Goal: Information Seeking & Learning: Learn about a topic

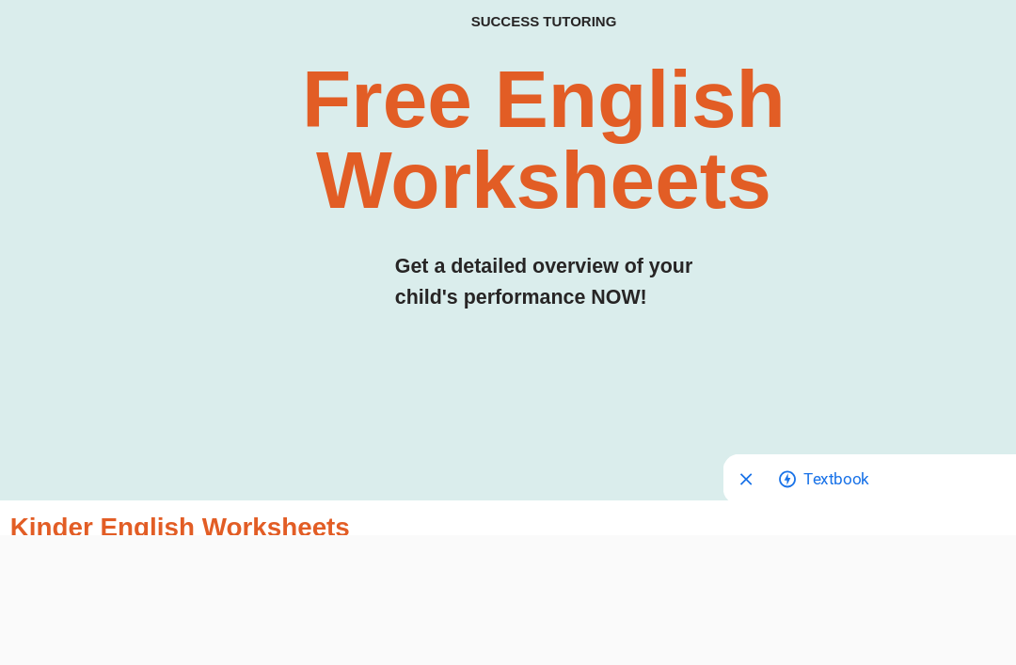
scroll to position [106, 0]
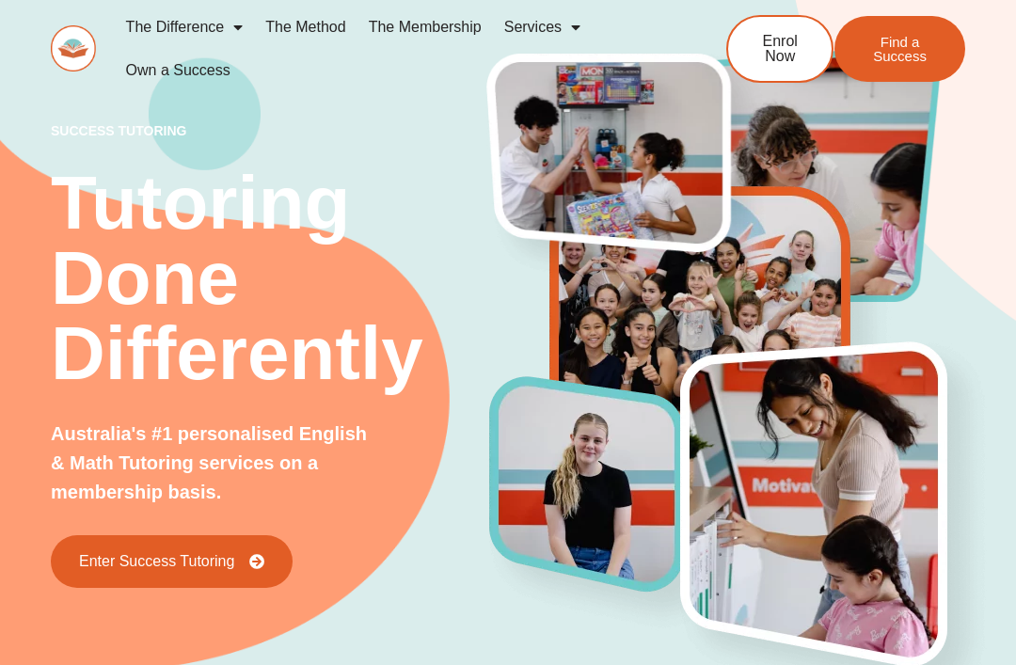
click at [254, 17] on link "The Method" at bounding box center [305, 27] width 103 height 43
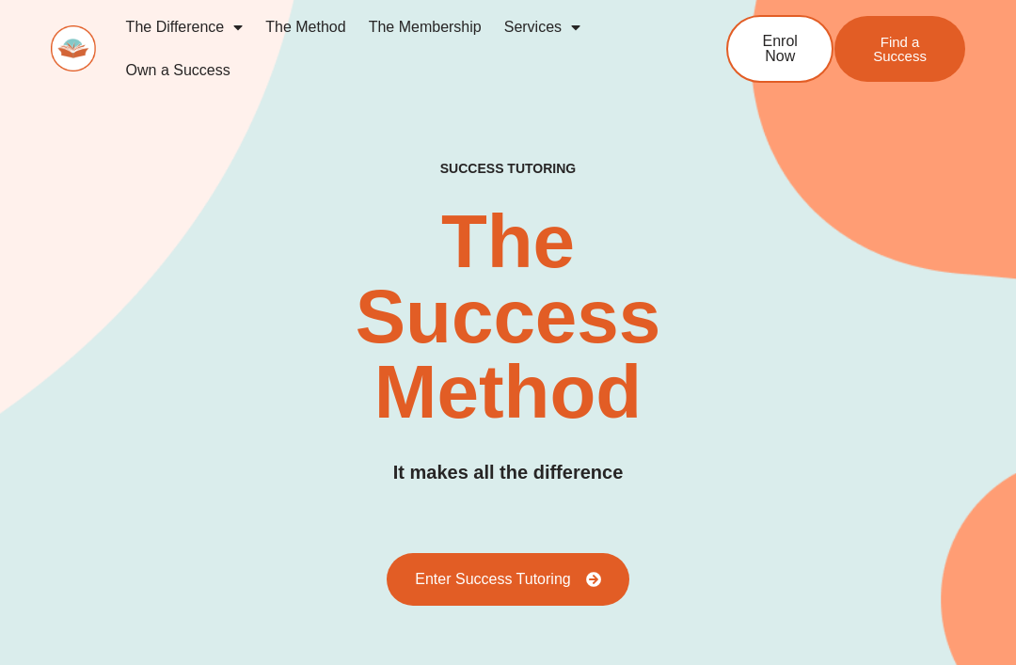
click at [314, 31] on link "The Method" at bounding box center [305, 27] width 103 height 43
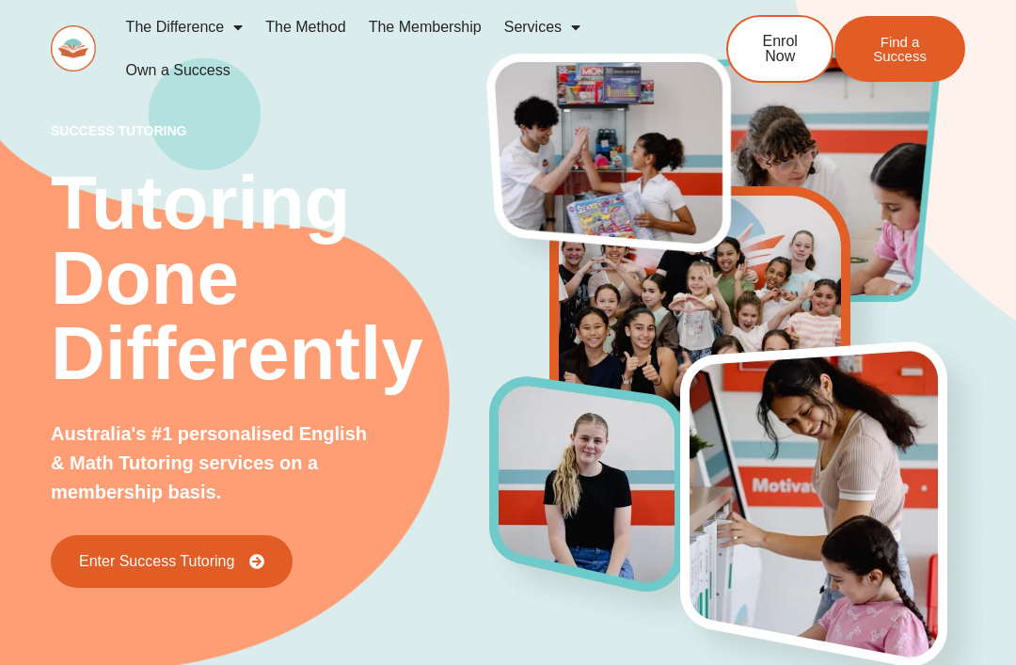
click at [150, 128] on p "success tutoring" at bounding box center [270, 130] width 439 height 13
